Goal: Information Seeking & Learning: Check status

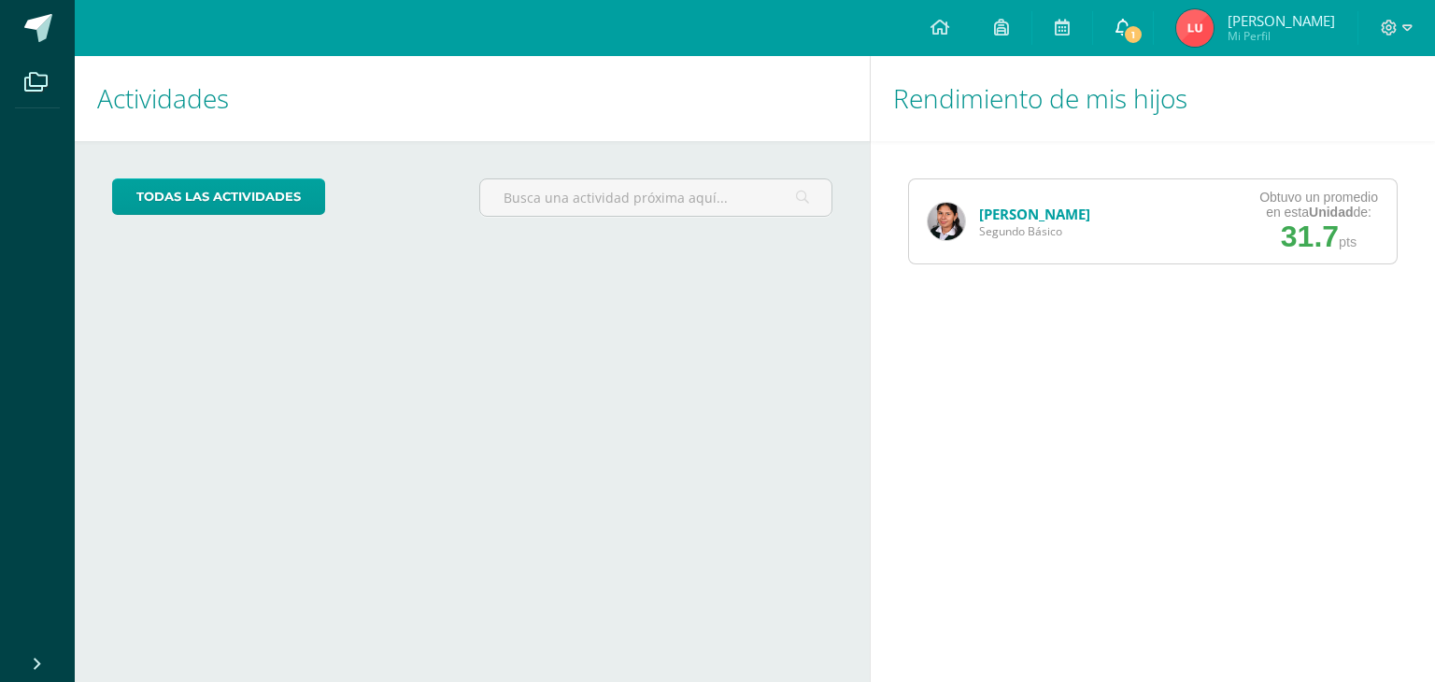
click at [1153, 18] on link "1" at bounding box center [1123, 28] width 60 height 56
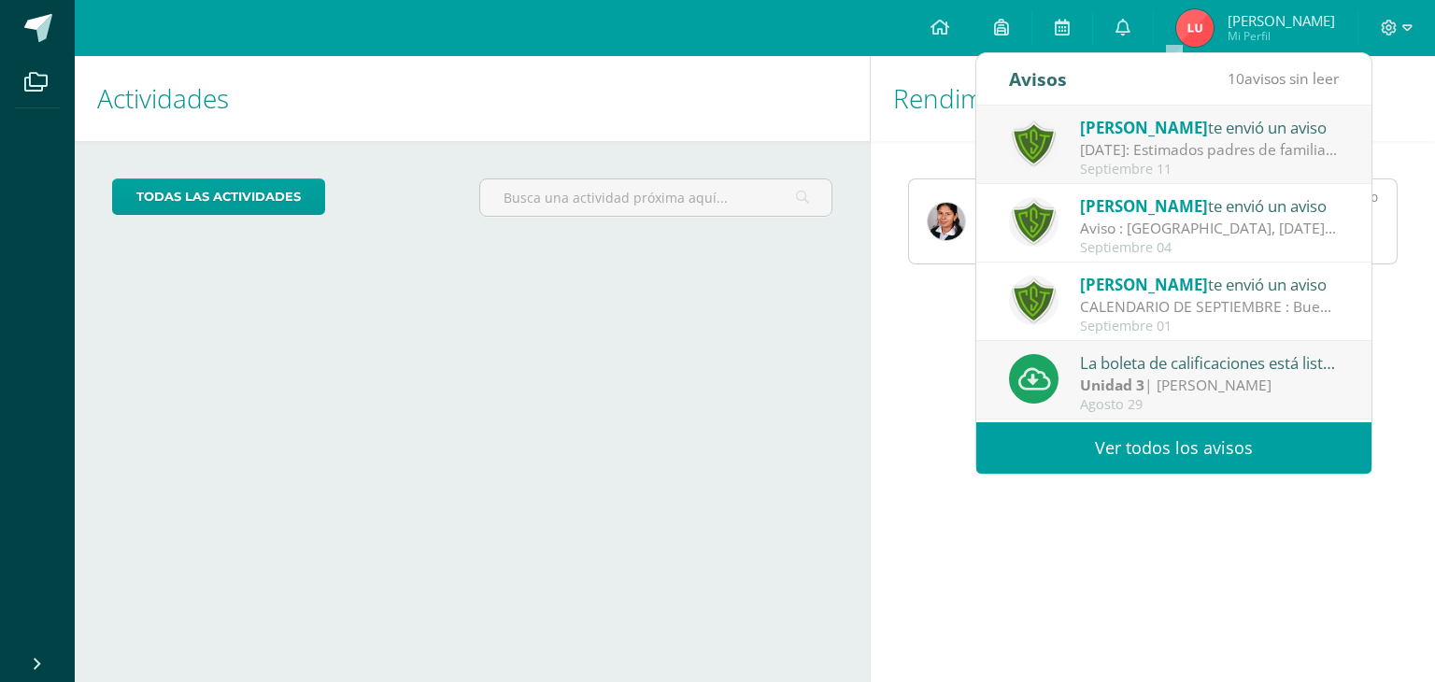
click at [1110, 166] on div "Septiembre 11" at bounding box center [1210, 170] width 260 height 16
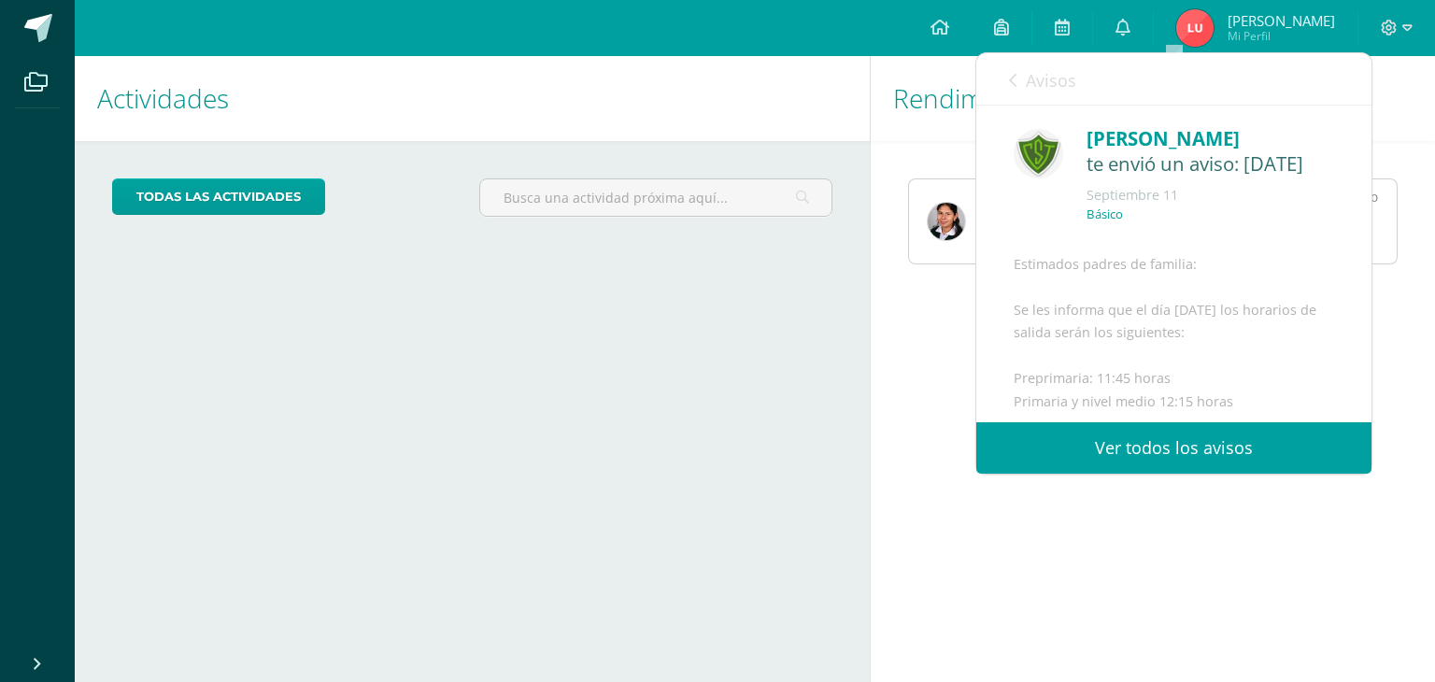
click at [1043, 80] on span "Avisos" at bounding box center [1051, 80] width 50 height 22
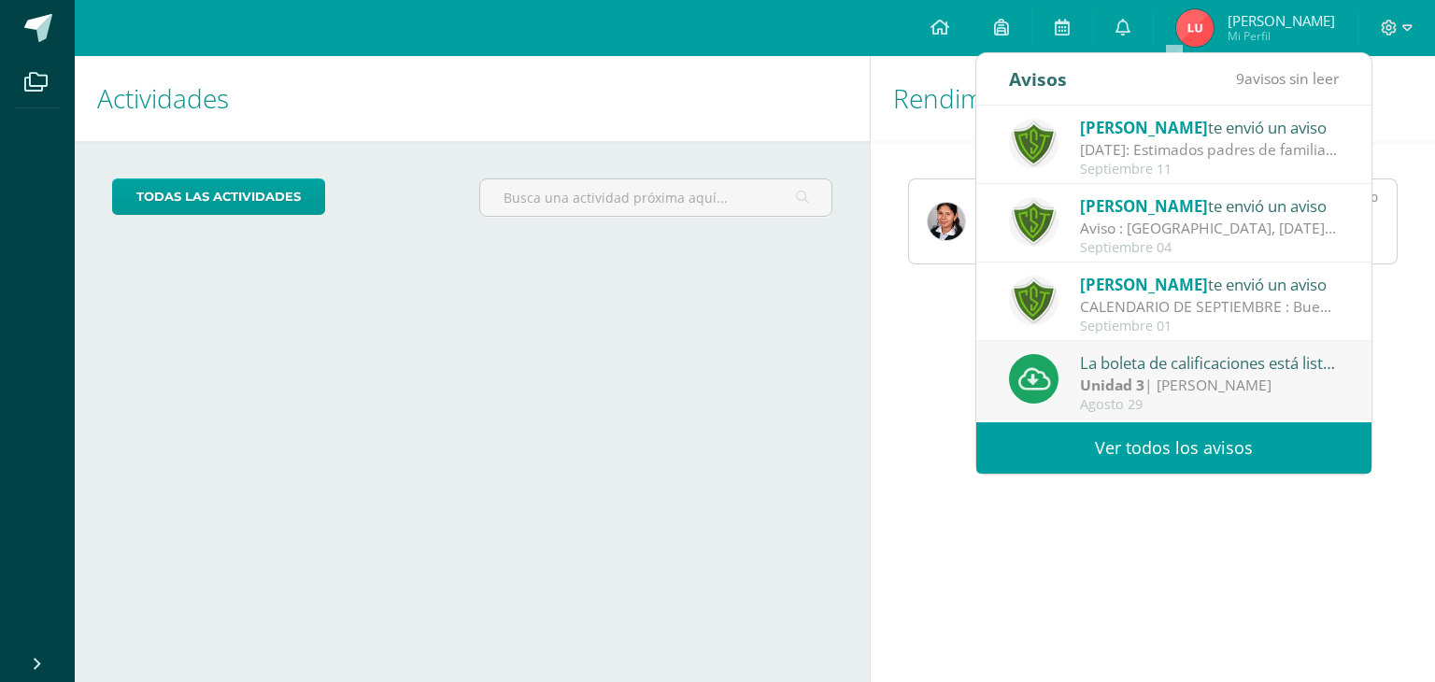
click at [1266, 233] on div "Aviso : [GEOGRAPHIC_DATA], [DATE]. Estimados padres y madres de familia: Que el…" at bounding box center [1210, 228] width 260 height 21
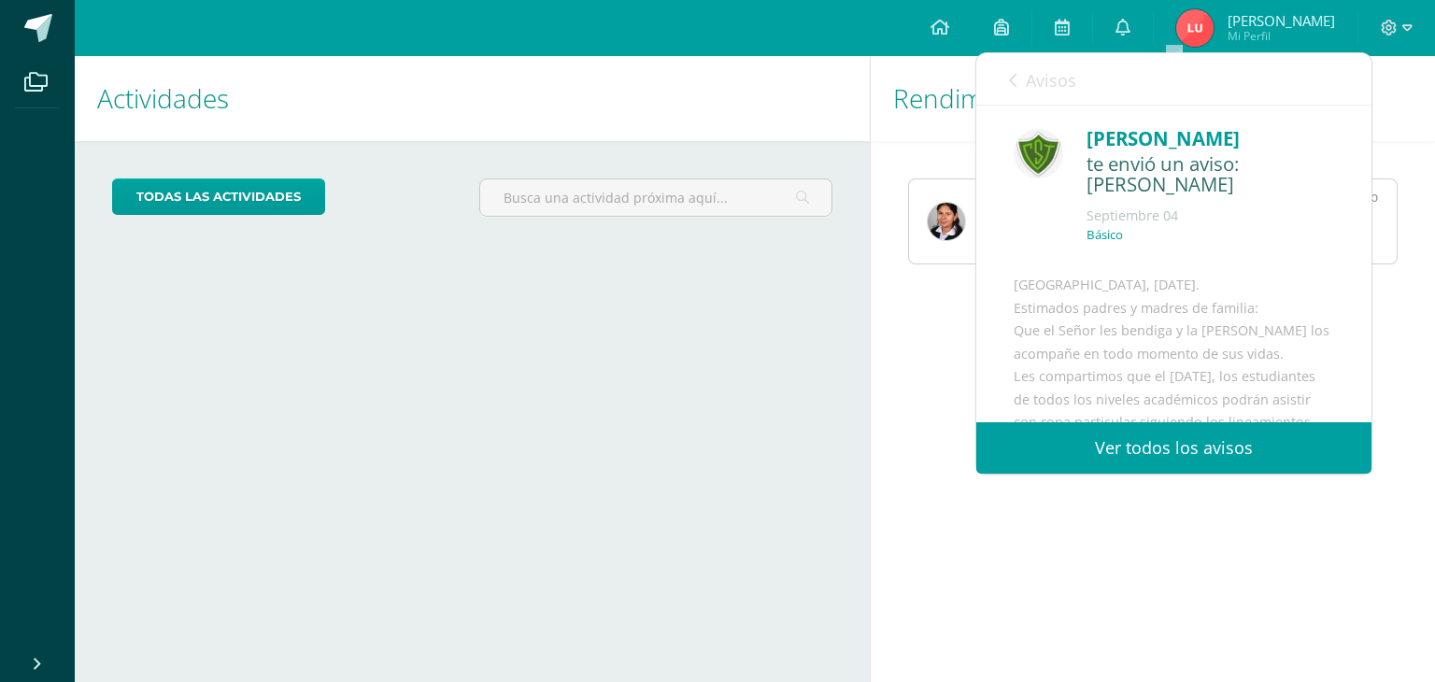
click at [1017, 87] on icon at bounding box center [1012, 80] width 7 height 15
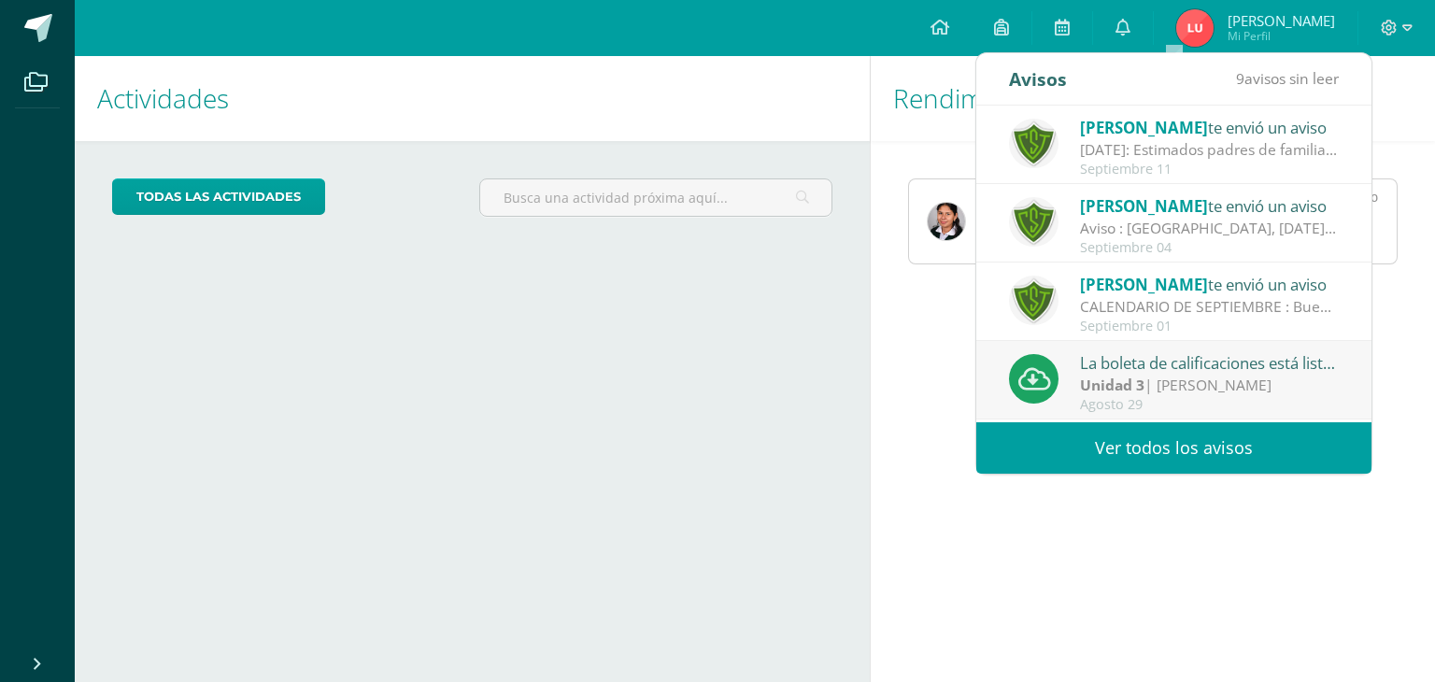
click at [1108, 309] on div "CALENDARIO DE SEPTIEMBRE : Buenas tardes, compartimos calendario del mes de sep…" at bounding box center [1210, 306] width 260 height 21
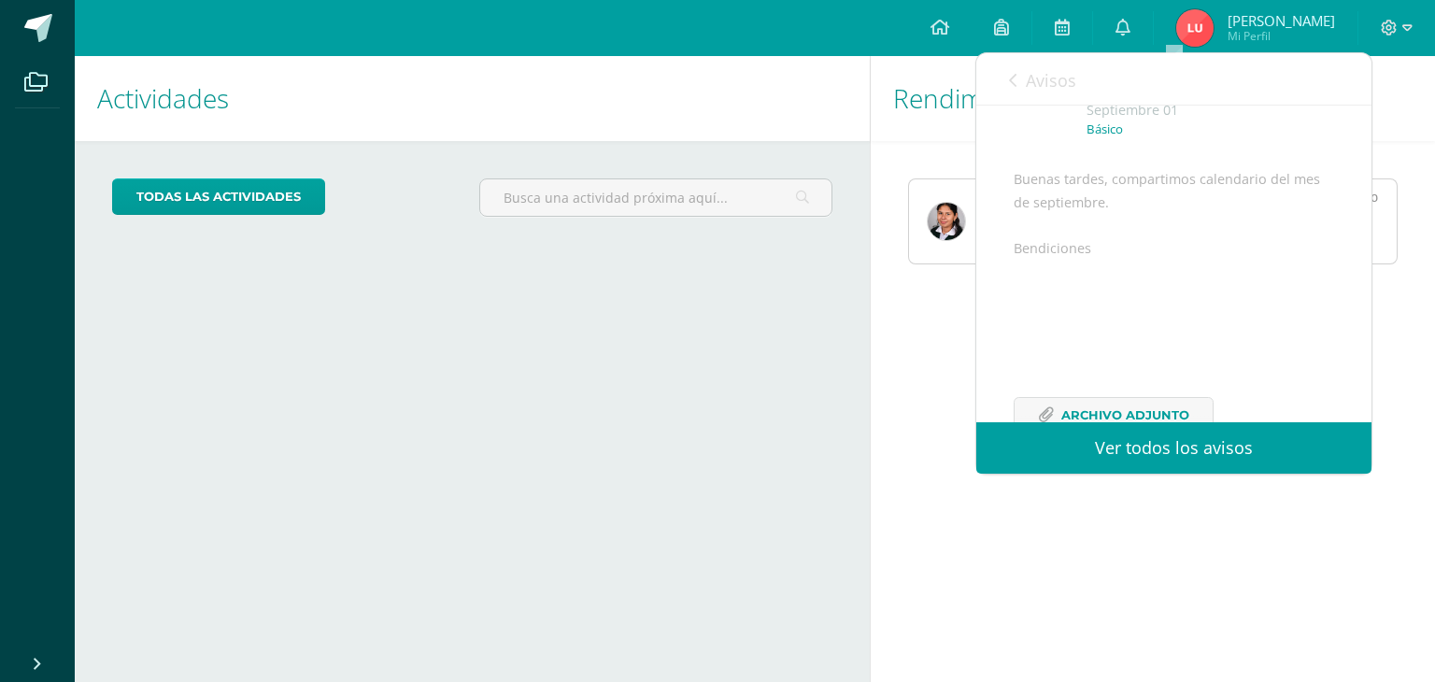
scroll to position [204, 0]
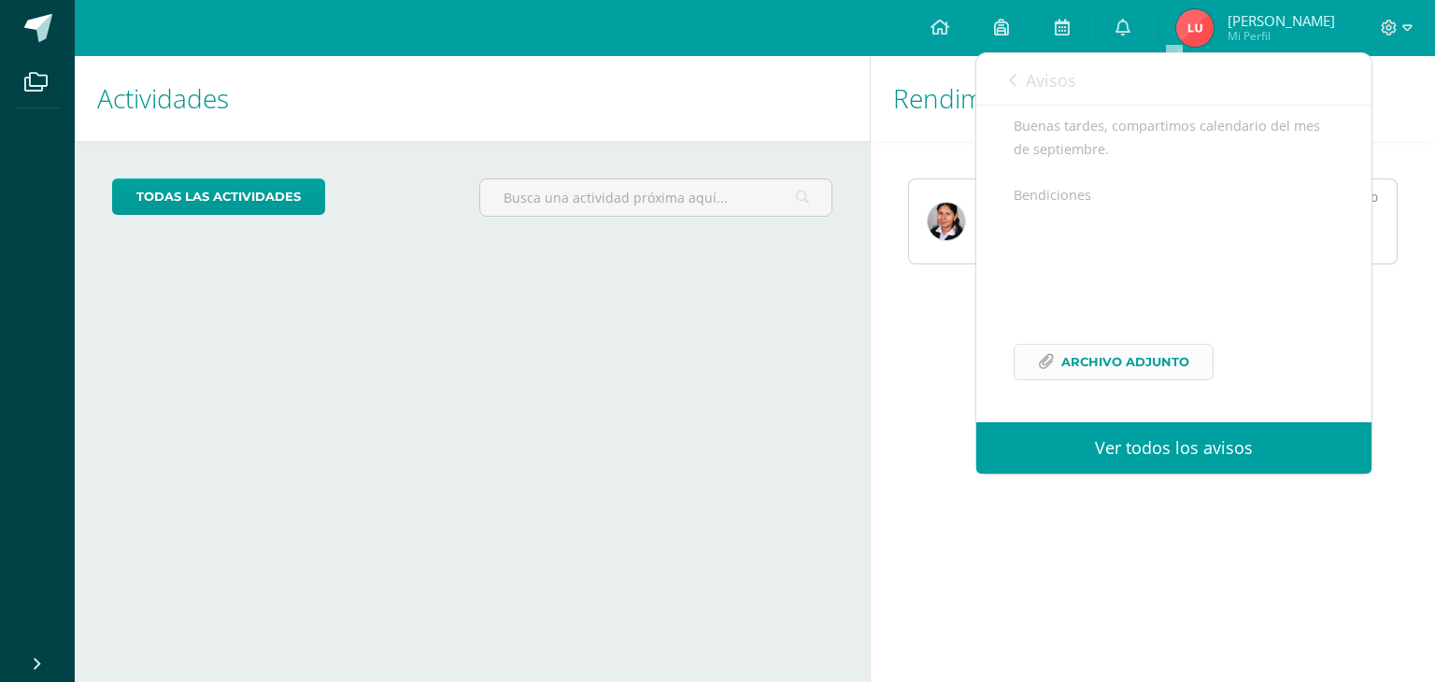
click at [1170, 350] on span "Archivo Adjunto" at bounding box center [1126, 362] width 128 height 35
click at [931, 234] on img at bounding box center [946, 221] width 37 height 37
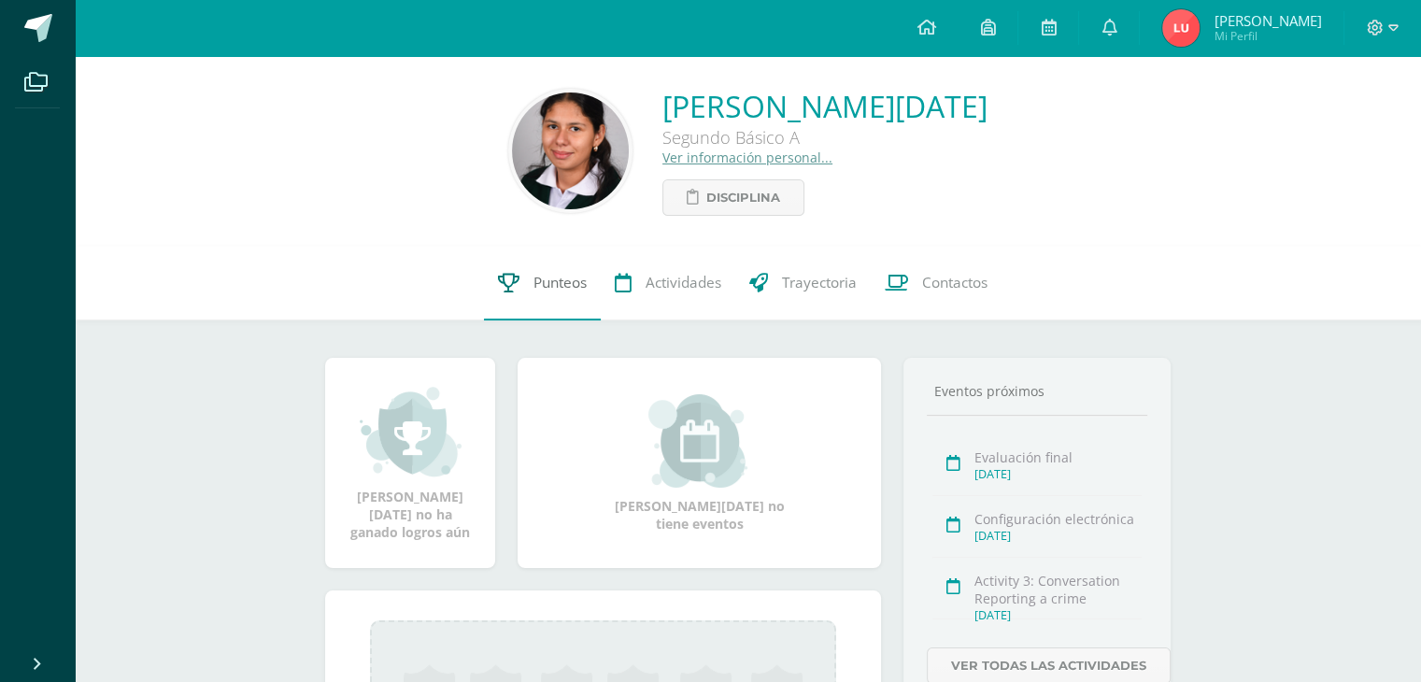
click at [514, 272] on link "Punteos" at bounding box center [542, 283] width 117 height 75
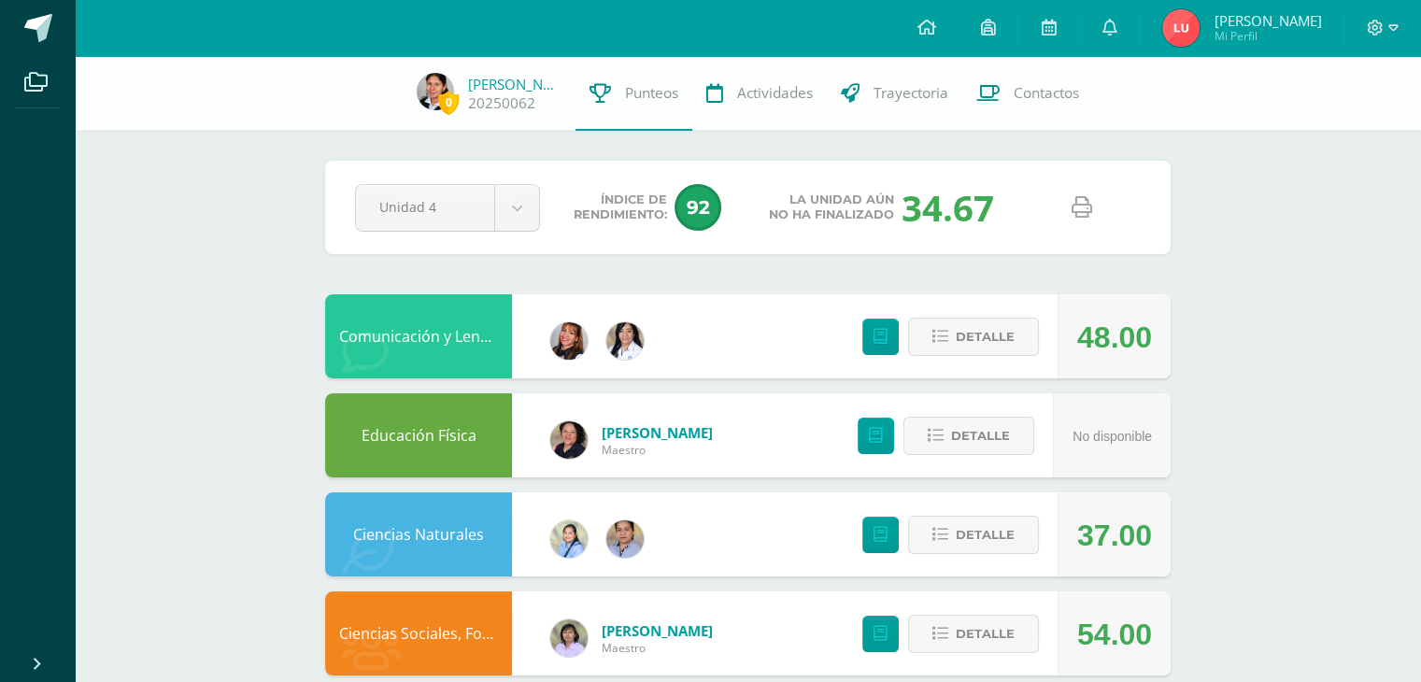
click at [969, 357] on div "Detalle" at bounding box center [945, 336] width 223 height 84
click at [968, 345] on span "Detalle" at bounding box center [985, 337] width 59 height 35
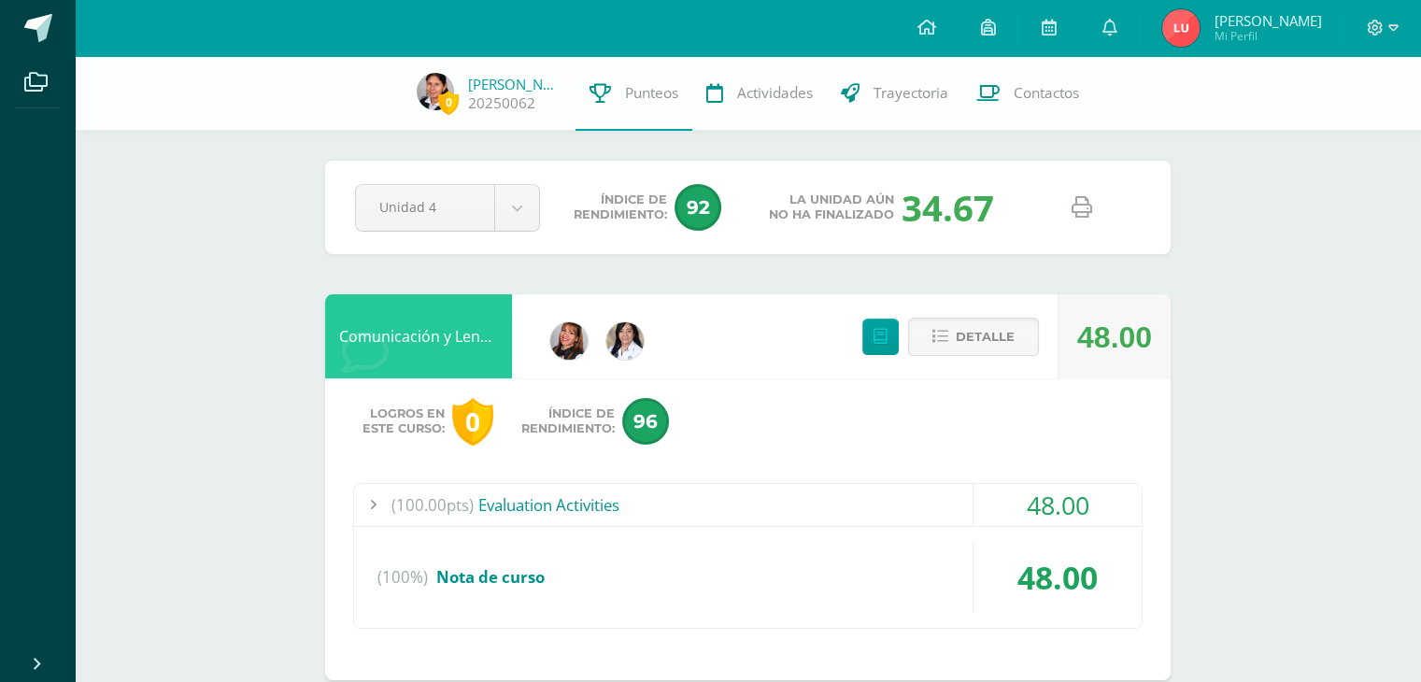
click at [906, 516] on div "(100.00pts) Evaluation Activities" at bounding box center [748, 505] width 788 height 42
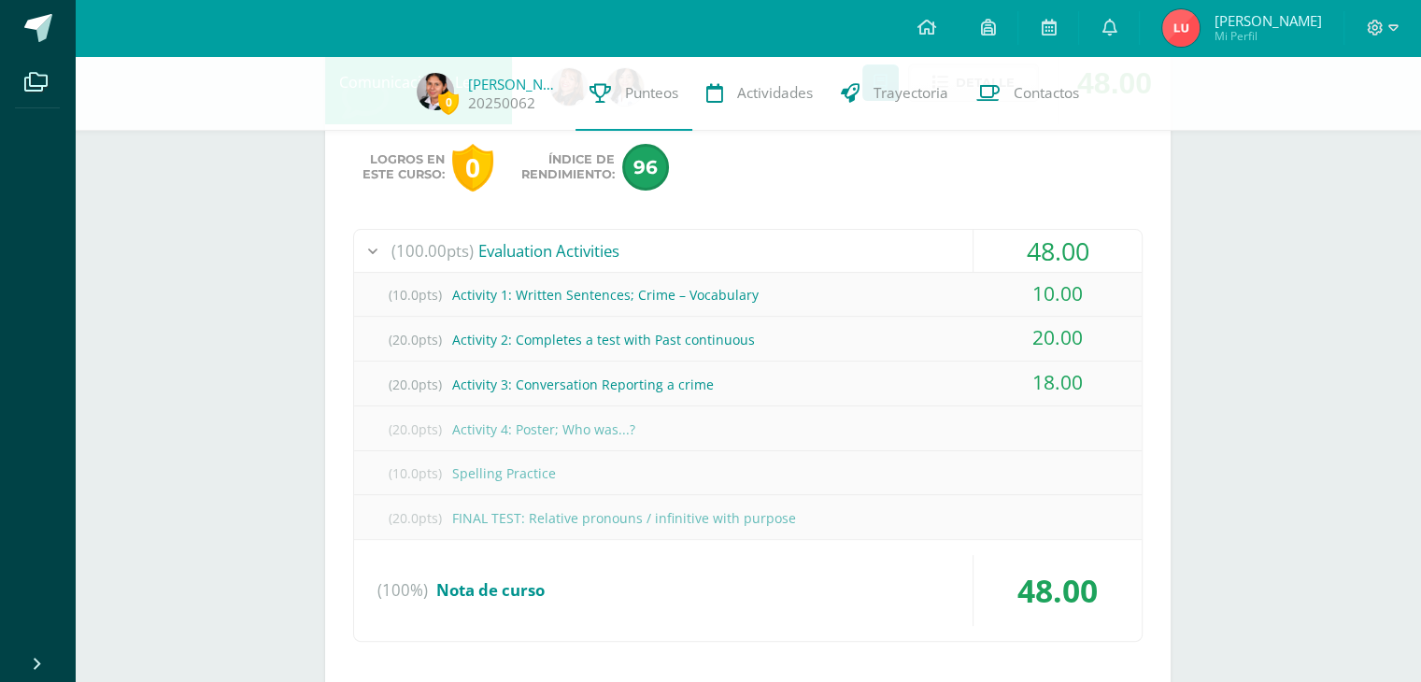
scroll to position [209, 0]
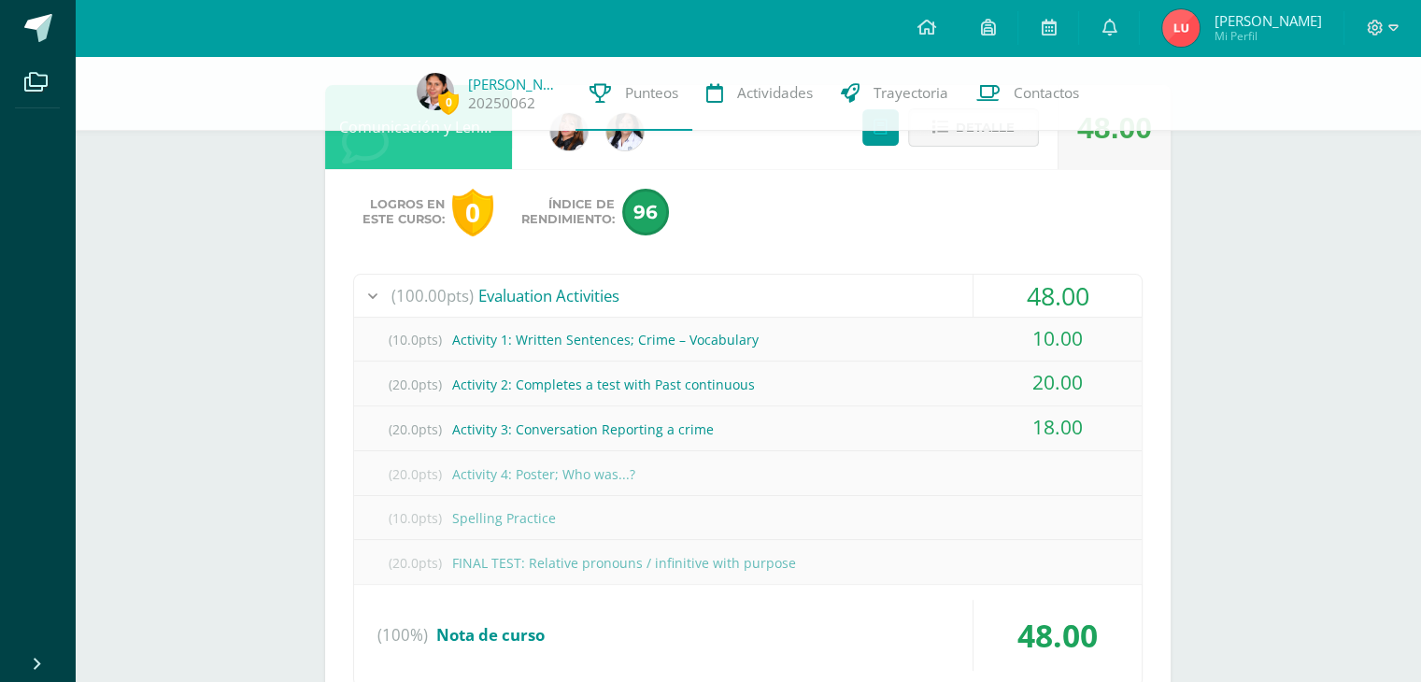
click at [1007, 133] on span "Detalle" at bounding box center [985, 127] width 59 height 35
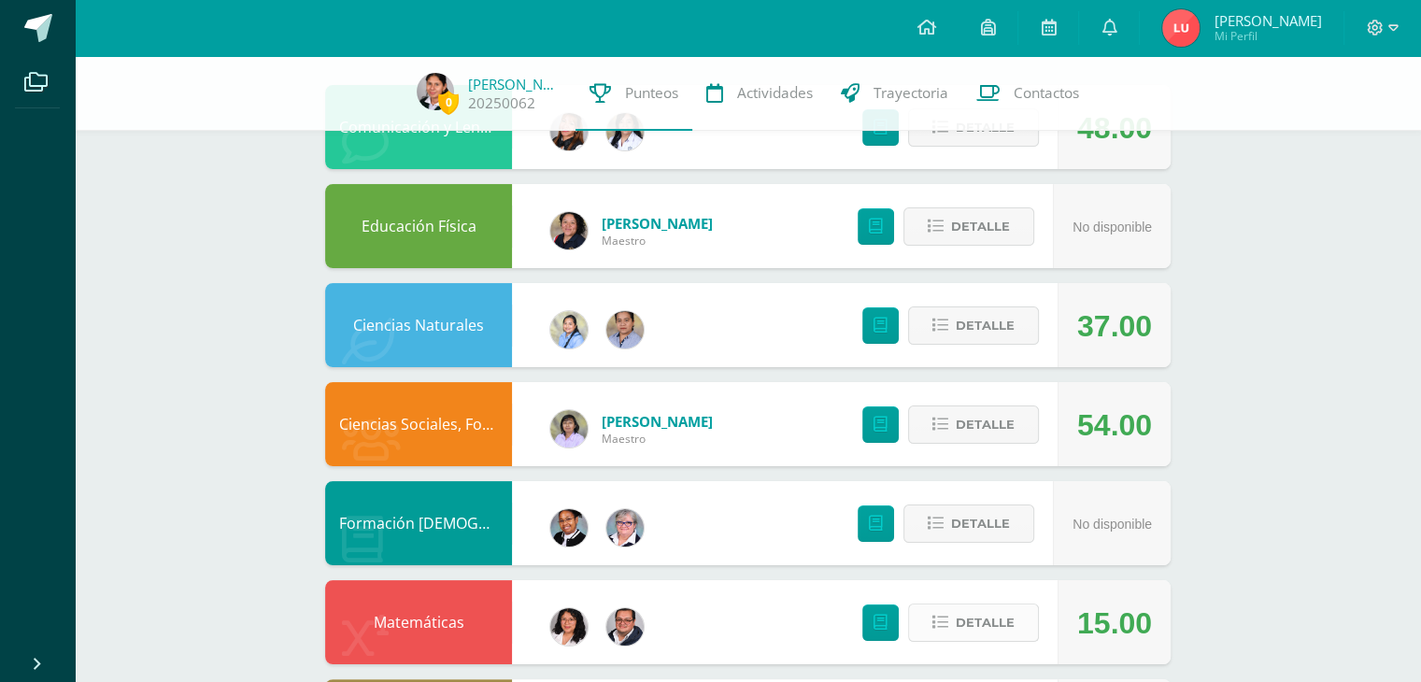
click at [968, 621] on span "Detalle" at bounding box center [985, 623] width 59 height 35
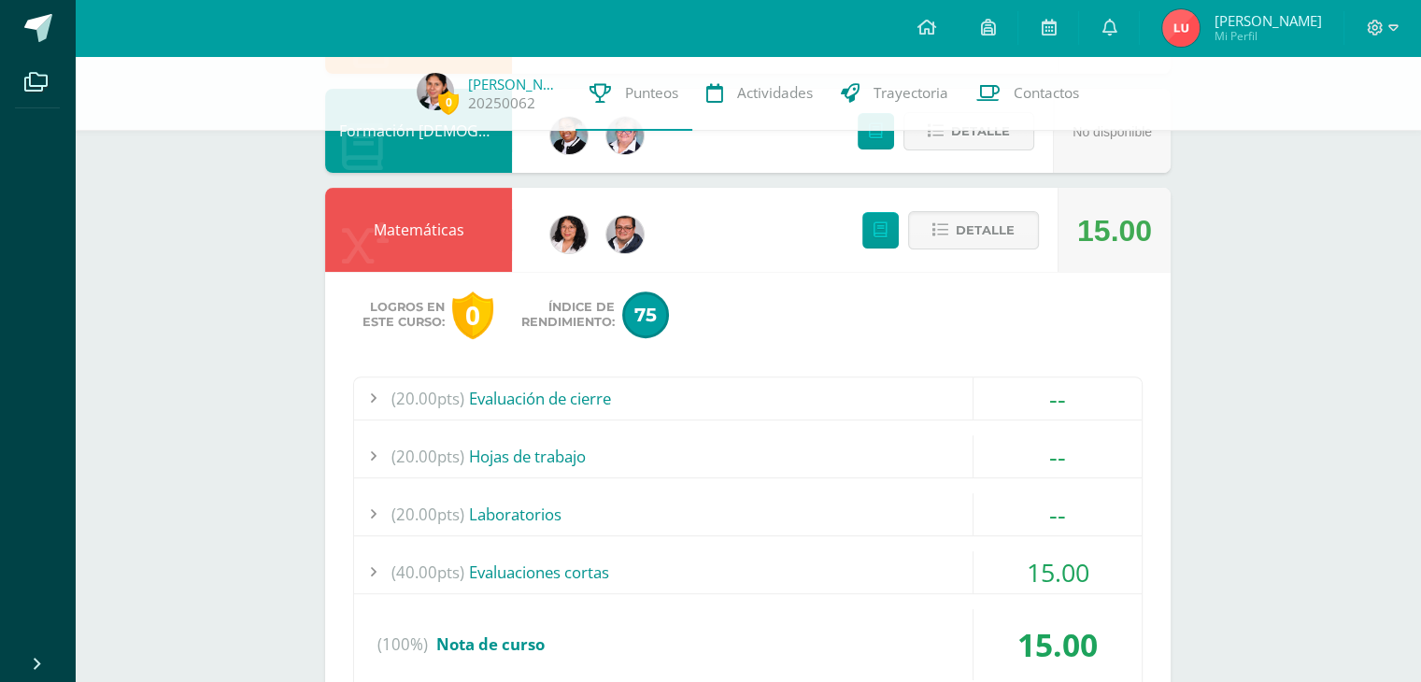
scroll to position [634, 0]
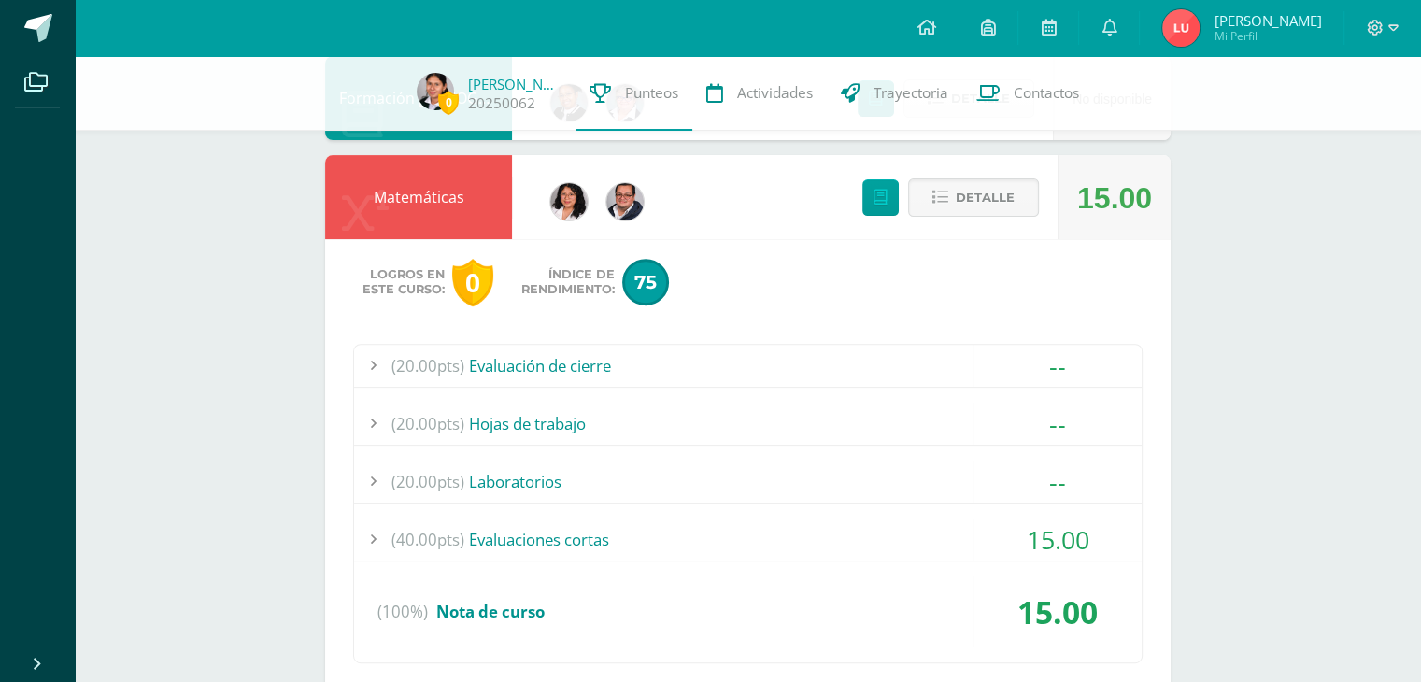
click at [878, 524] on div "(40.00pts) Evaluaciones cortas" at bounding box center [748, 540] width 788 height 42
click at [998, 205] on span "Detalle" at bounding box center [985, 197] width 59 height 35
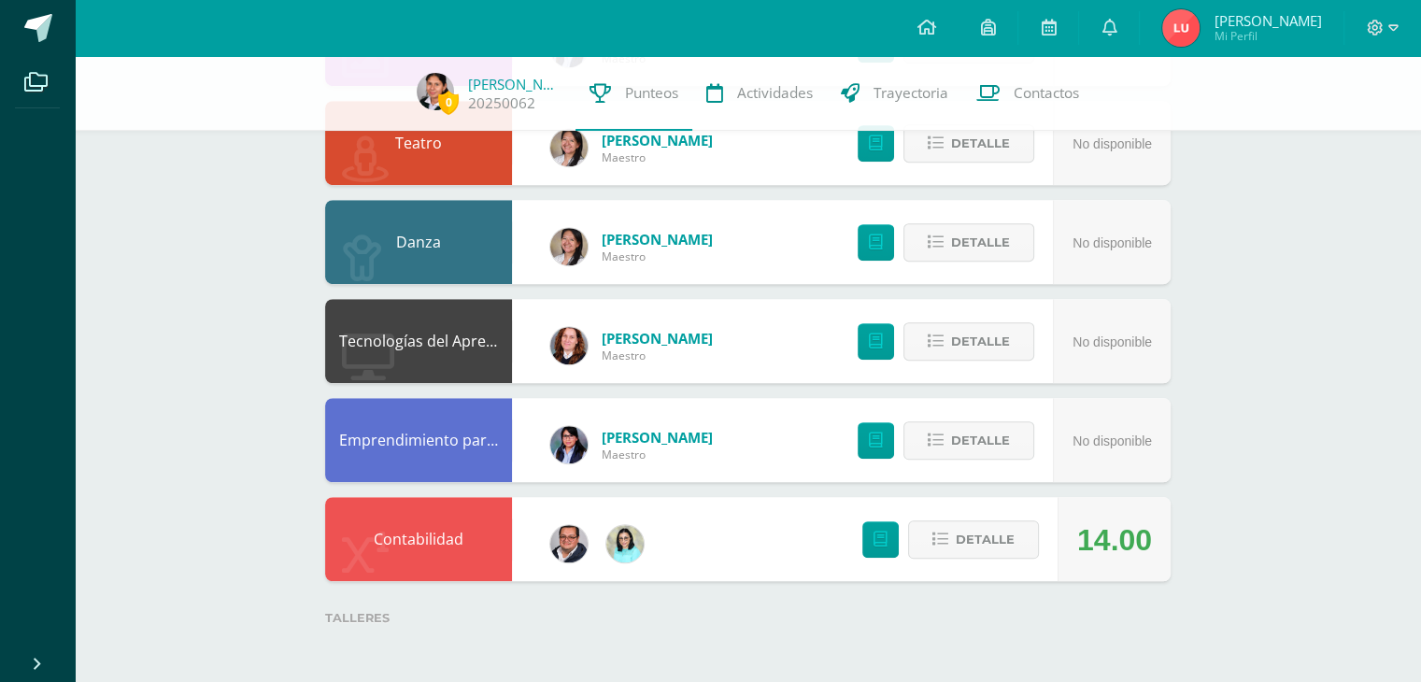
scroll to position [0, 0]
